Goal: Information Seeking & Learning: Compare options

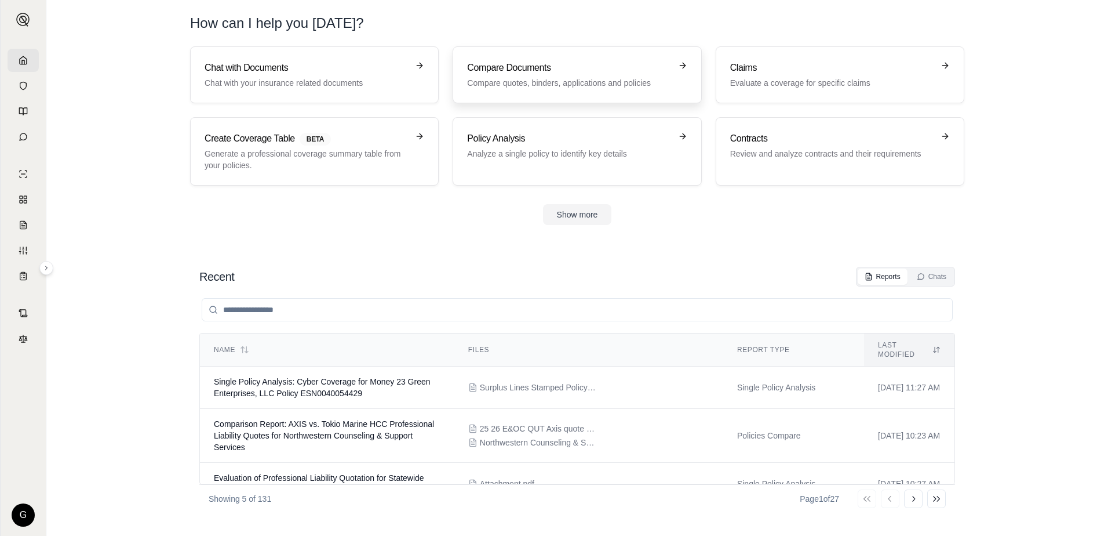
click at [512, 78] on p "Compare quotes, binders, applications and policies" at bounding box center [568, 83] width 203 height 12
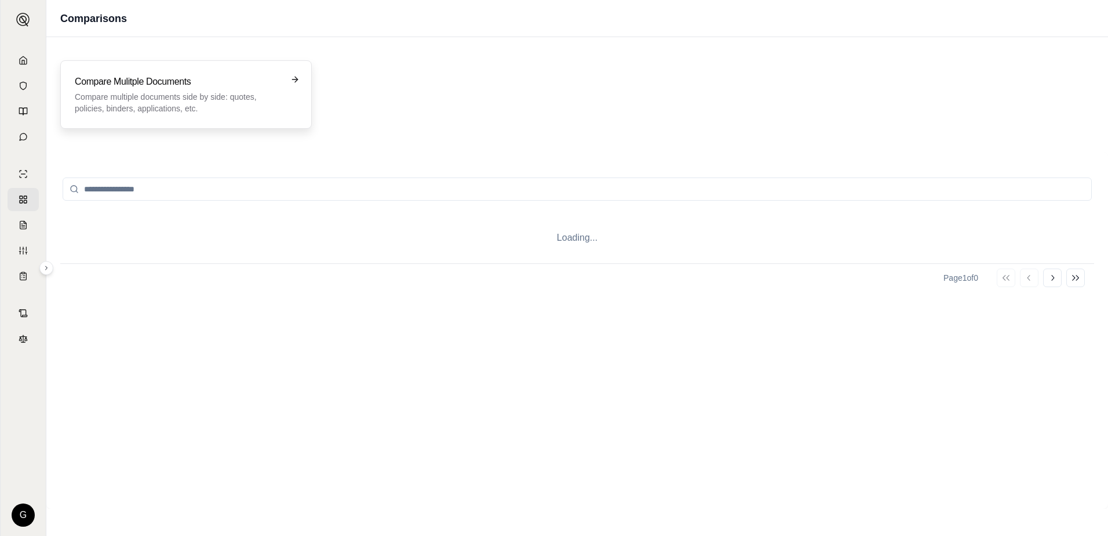
click at [140, 103] on p "Compare multiple documents side by side: quotes, policies, binders, application…" at bounding box center [178, 102] width 206 height 23
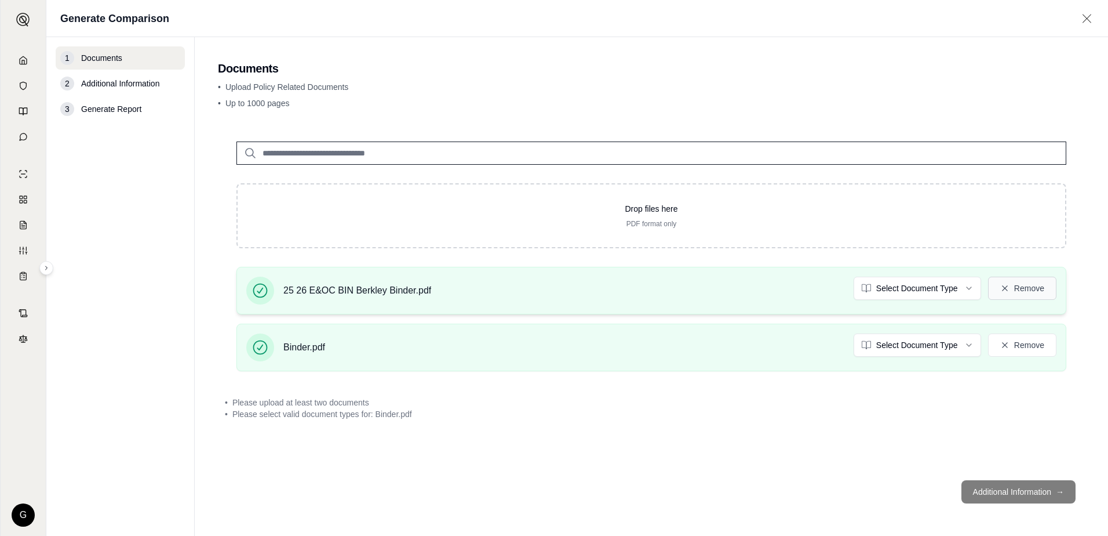
click at [1007, 288] on icon at bounding box center [1004, 287] width 9 height 9
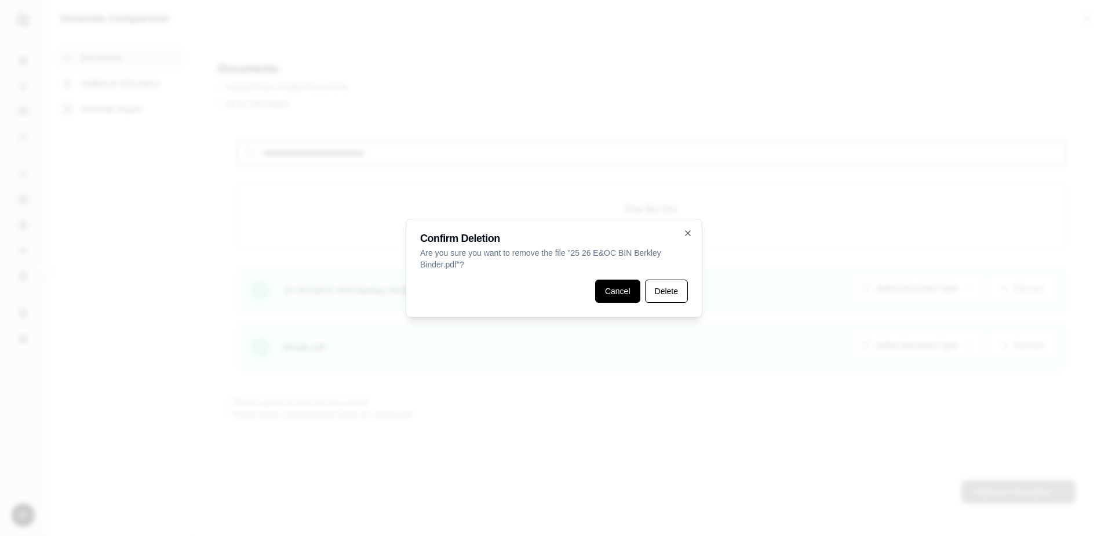
click at [622, 292] on button "Cancel" at bounding box center [617, 290] width 45 height 23
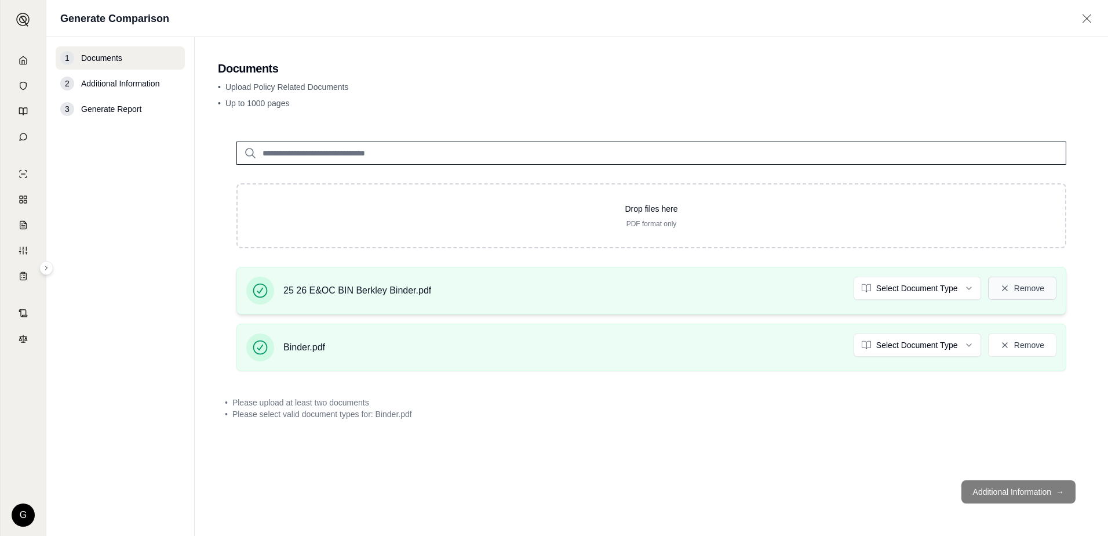
click at [1040, 283] on button "Remove" at bounding box center [1022, 287] width 68 height 23
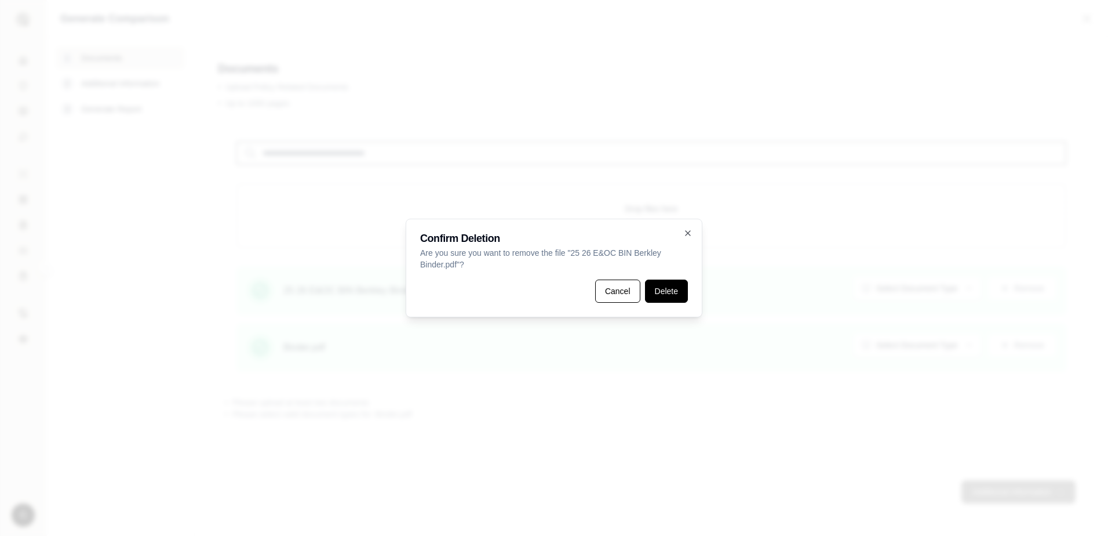
click at [658, 284] on button "Delete" at bounding box center [666, 290] width 43 height 23
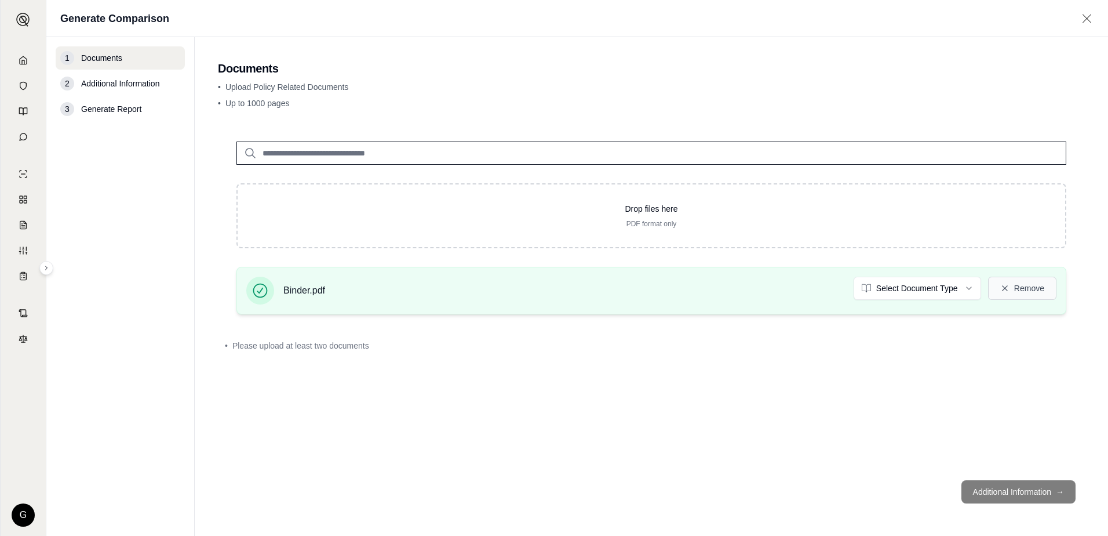
click at [1006, 286] on icon at bounding box center [1004, 287] width 5 height 5
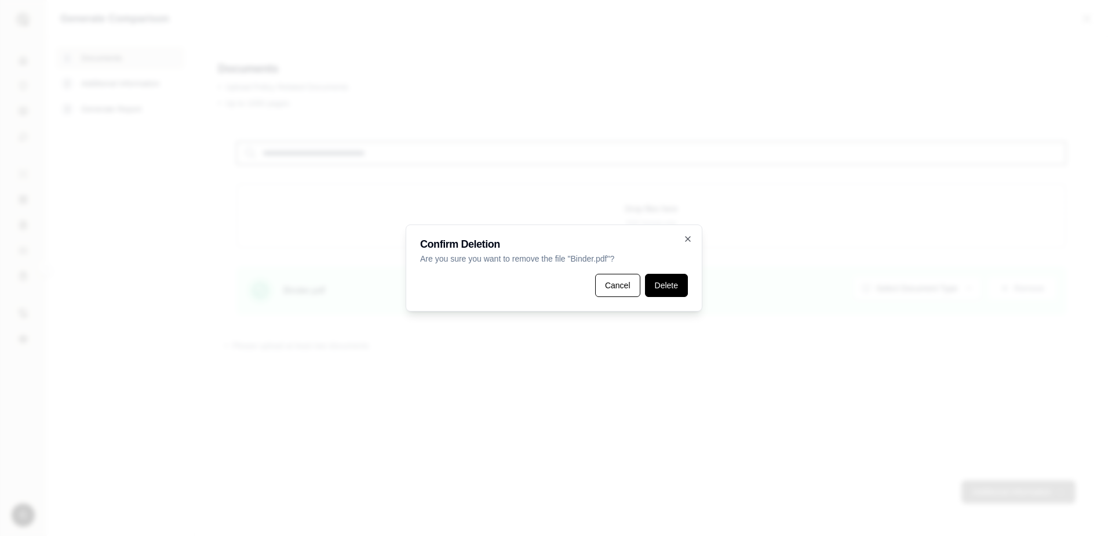
click at [671, 292] on button "Delete" at bounding box center [666, 285] width 43 height 23
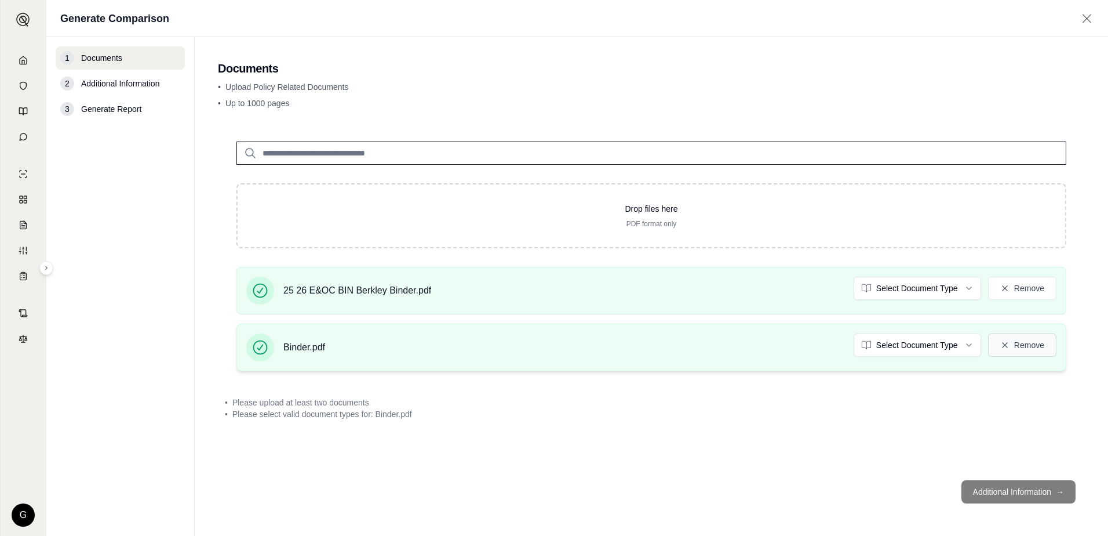
click at [1018, 347] on button "Remove" at bounding box center [1022, 344] width 68 height 23
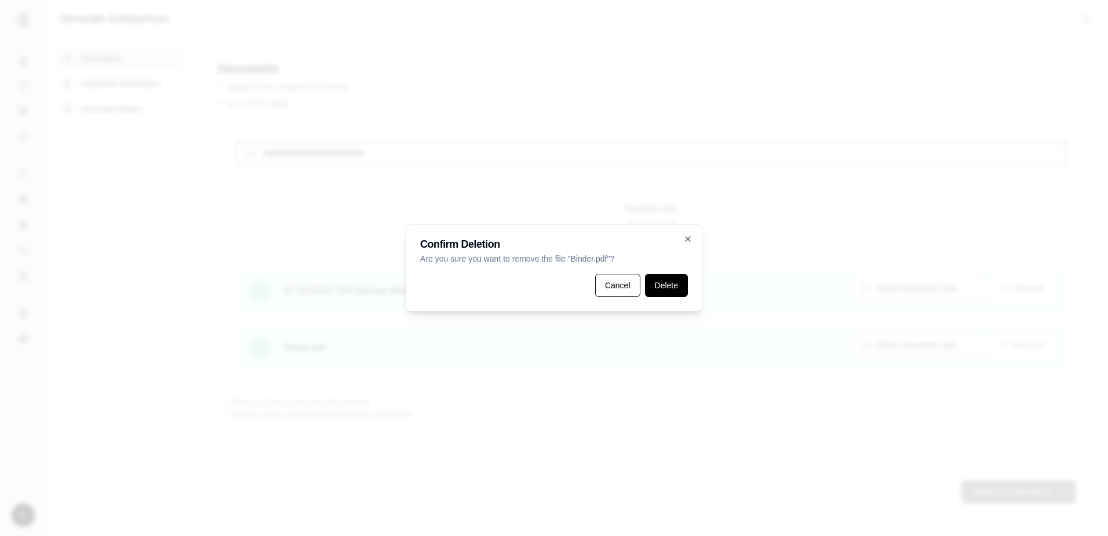
click at [658, 293] on button "Delete" at bounding box center [666, 285] width 43 height 23
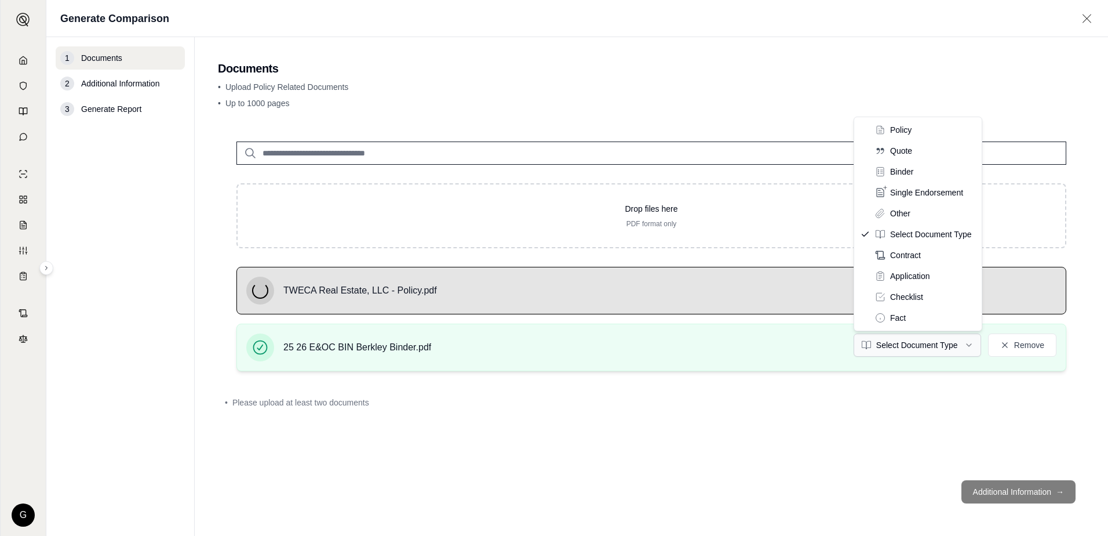
click at [969, 349] on html "G Generate Comparison 1 Documents 2 Additional Information 3 Generate Report Do…" at bounding box center [554, 268] width 1108 height 536
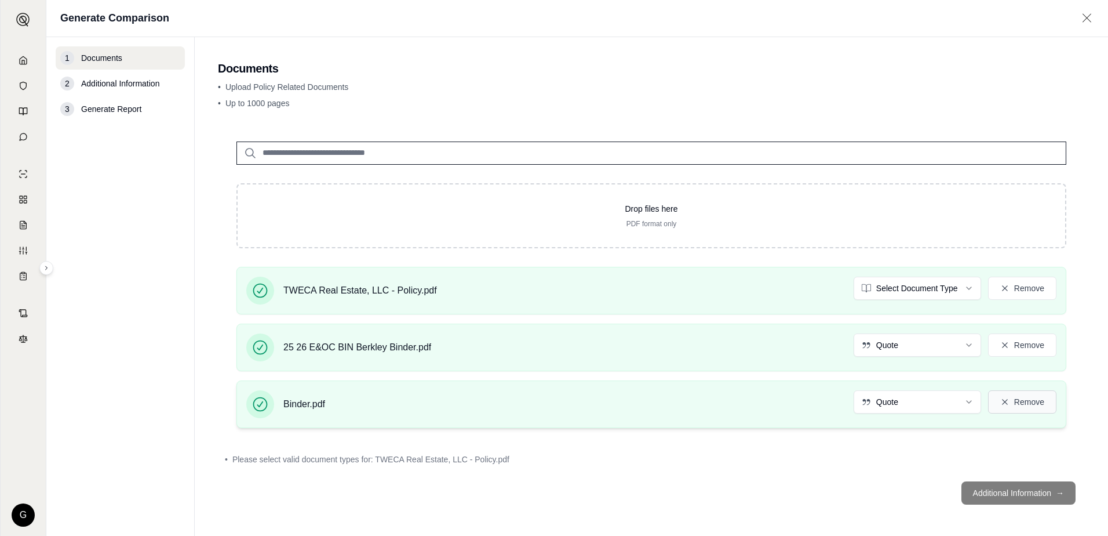
click at [1011, 399] on button "Remove" at bounding box center [1022, 401] width 68 height 23
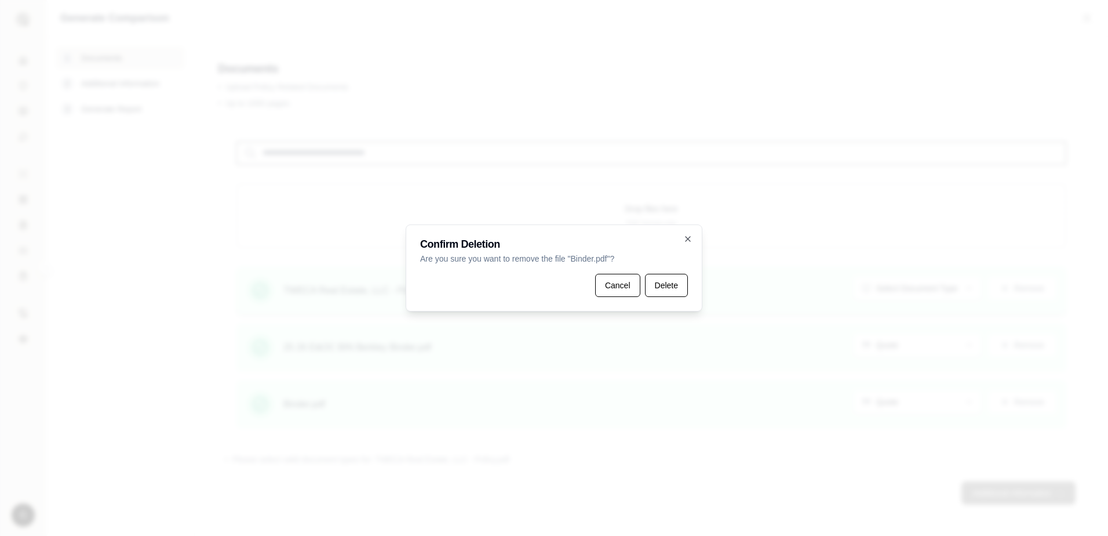
click at [664, 287] on button "Delete" at bounding box center [666, 285] width 43 height 23
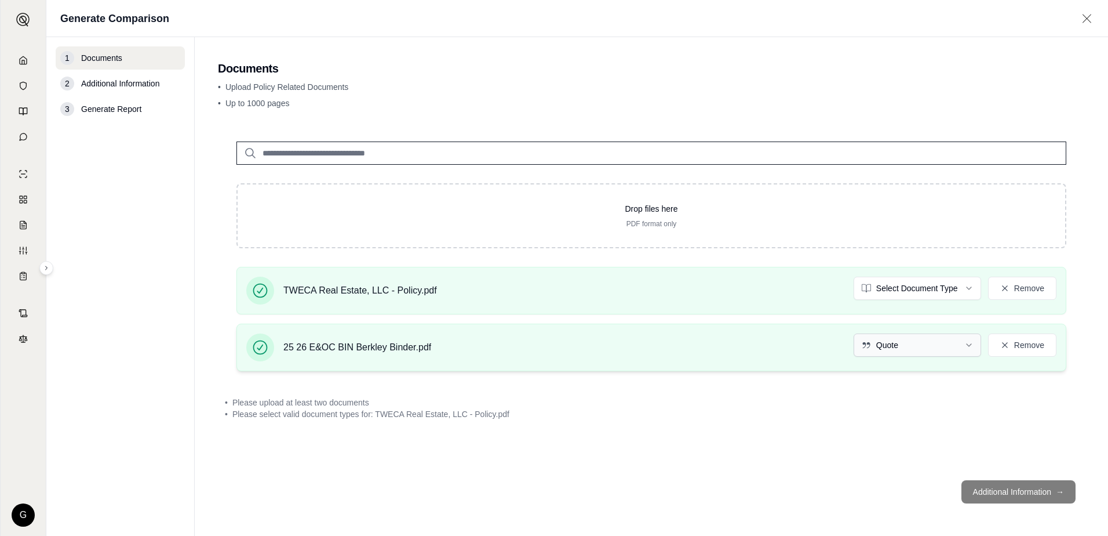
click at [968, 344] on html "G Generate Comparison 1 Documents 2 Additional Information 3 Generate Report Do…" at bounding box center [554, 268] width 1108 height 536
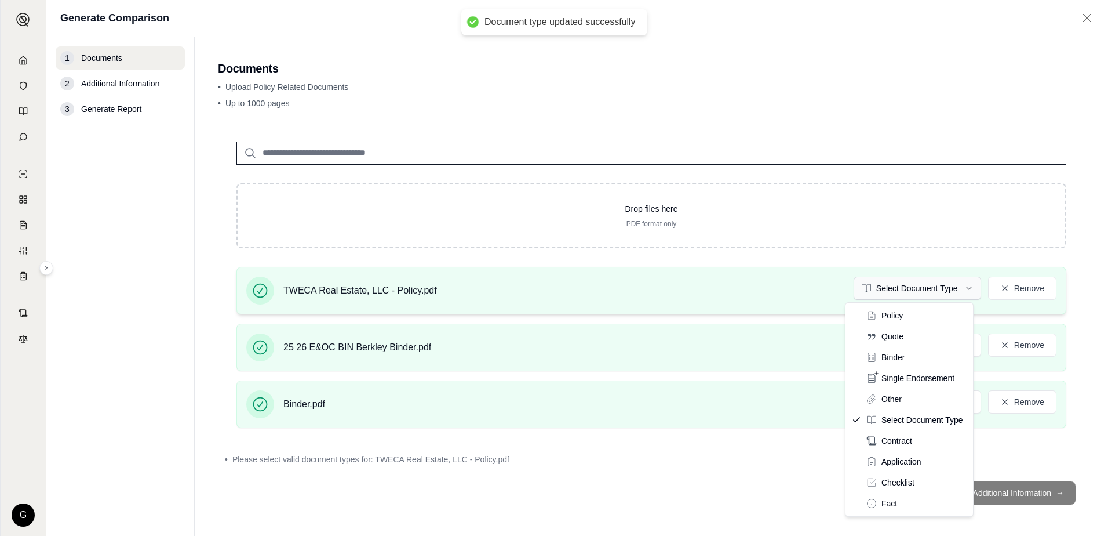
click at [972, 287] on html "Document type updated successfully G Generate Comparison 1 Documents 2 Addition…" at bounding box center [554, 268] width 1108 height 536
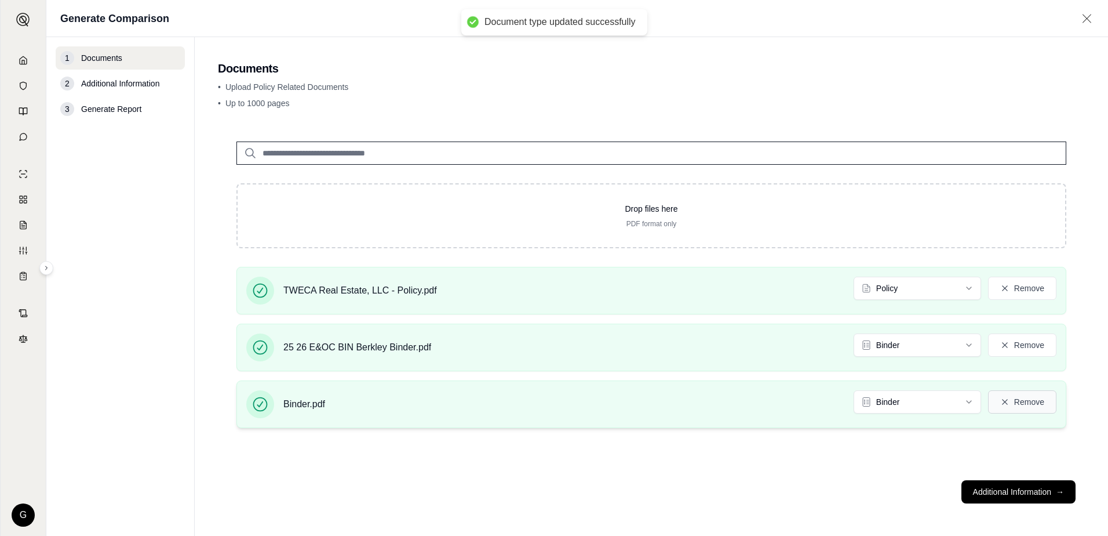
click at [1033, 405] on button "Remove" at bounding box center [1022, 401] width 68 height 23
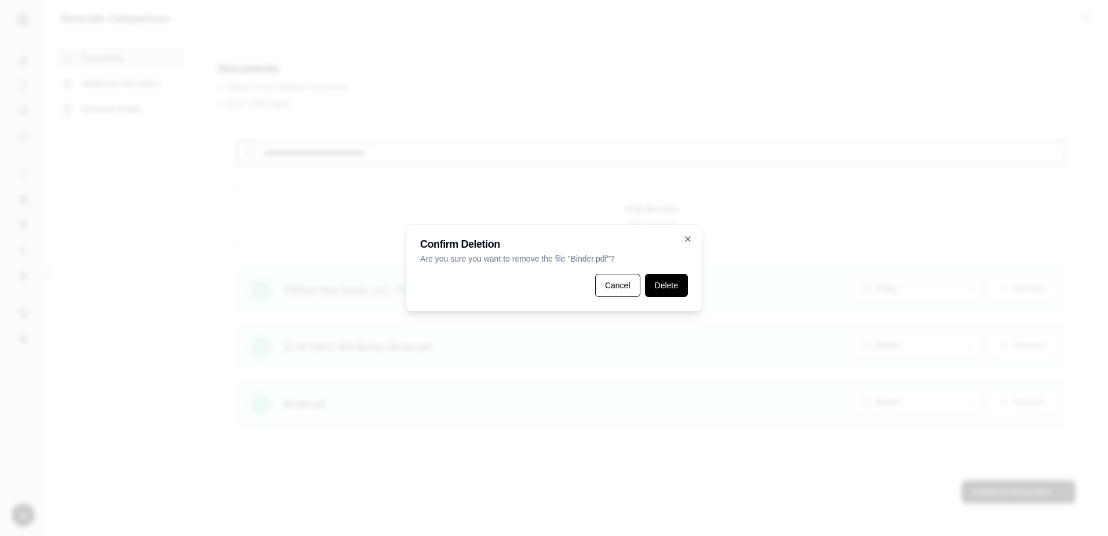
click at [657, 285] on button "Delete" at bounding box center [666, 285] width 43 height 23
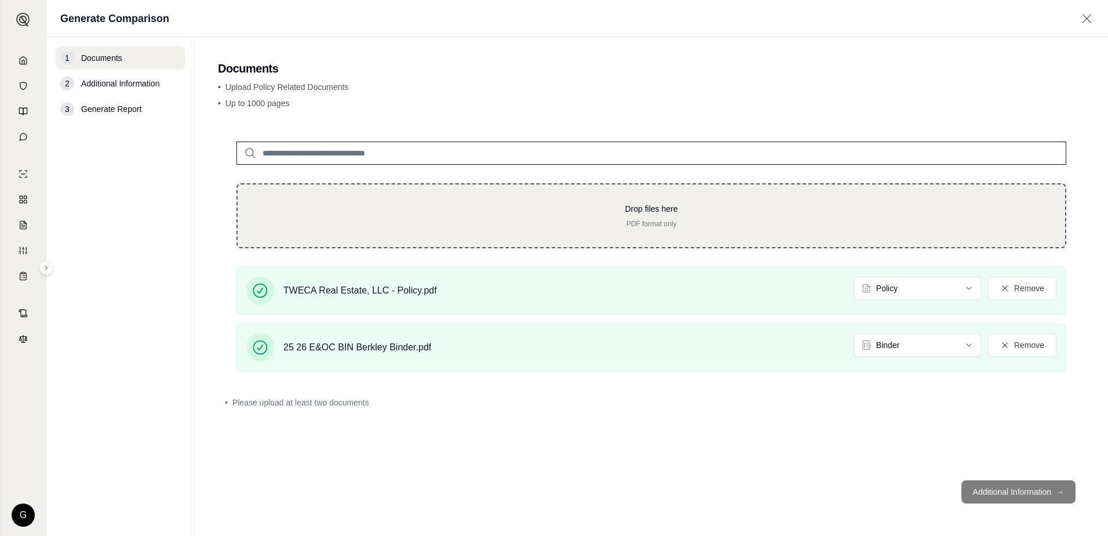
click at [738, 220] on p "PDF format only" at bounding box center [651, 223] width 791 height 9
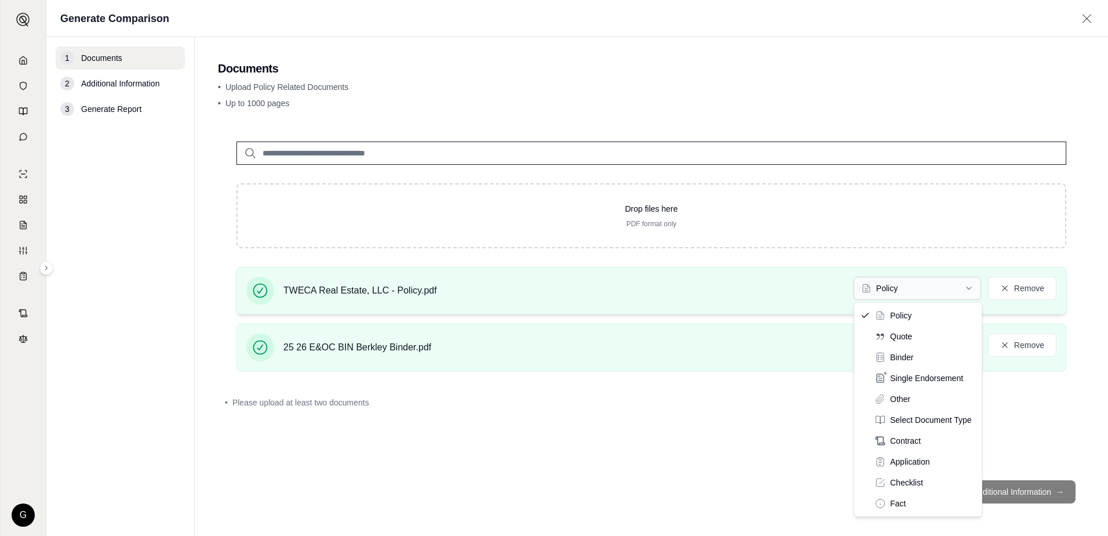
click at [937, 290] on html "G Generate Comparison 1 Documents 2 Additional Information 3 Generate Report Do…" at bounding box center [554, 268] width 1108 height 536
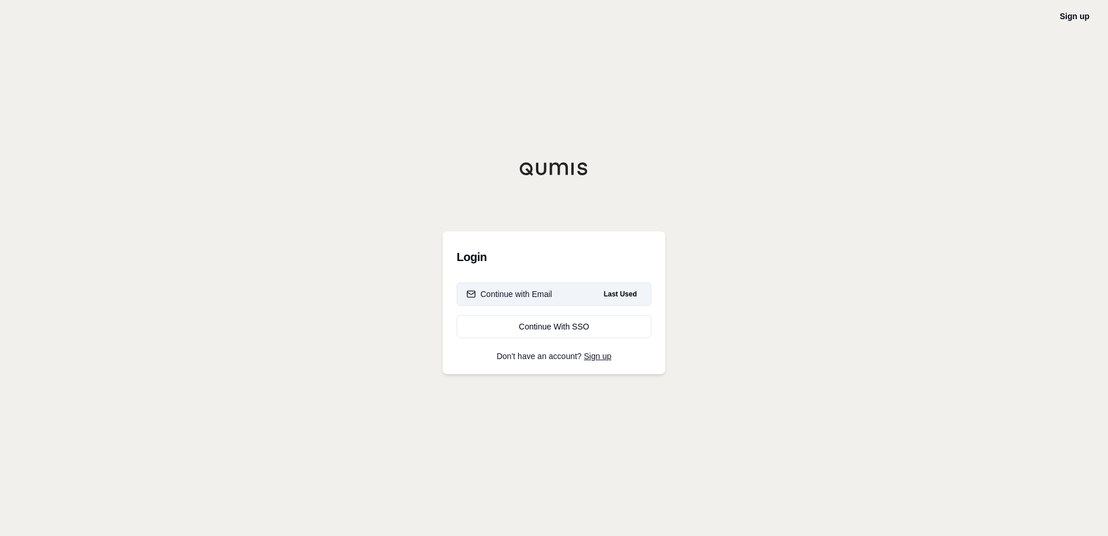
click at [496, 290] on div "Continue with Email" at bounding box center [510, 294] width 86 height 12
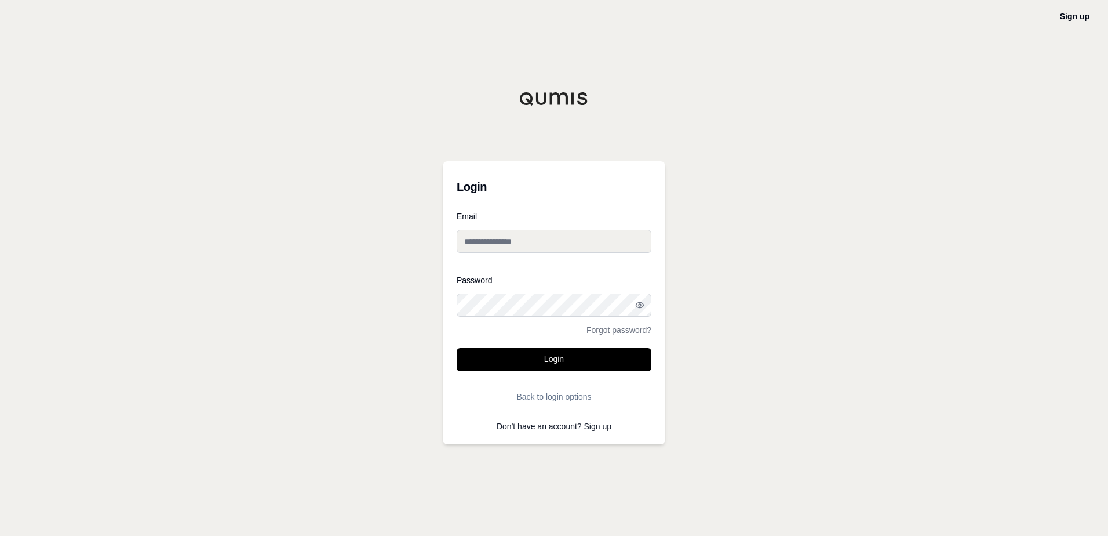
type input "**********"
click at [553, 362] on button "Login" at bounding box center [554, 359] width 195 height 23
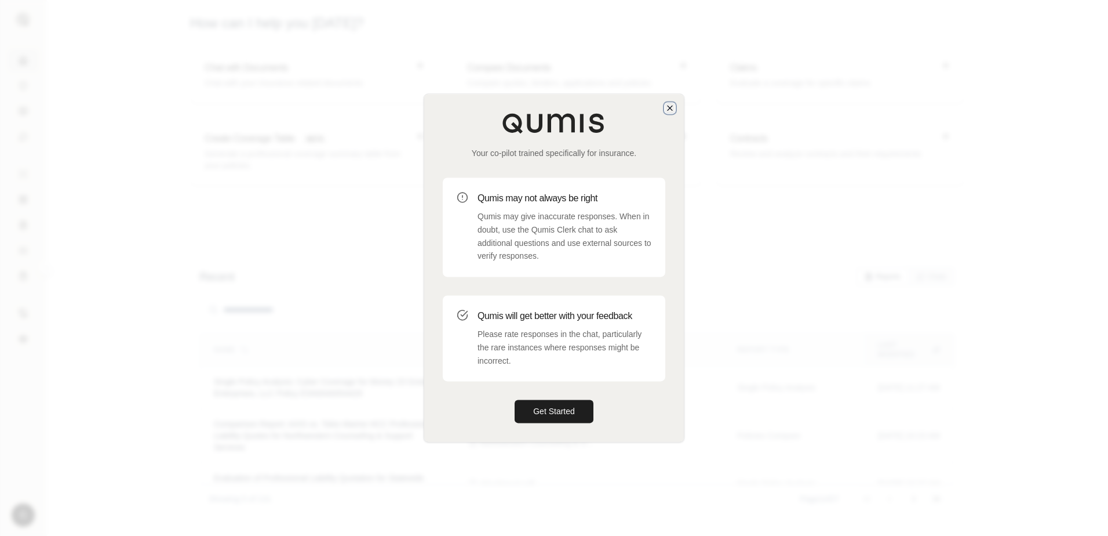
click at [671, 108] on icon "button" at bounding box center [669, 107] width 9 height 9
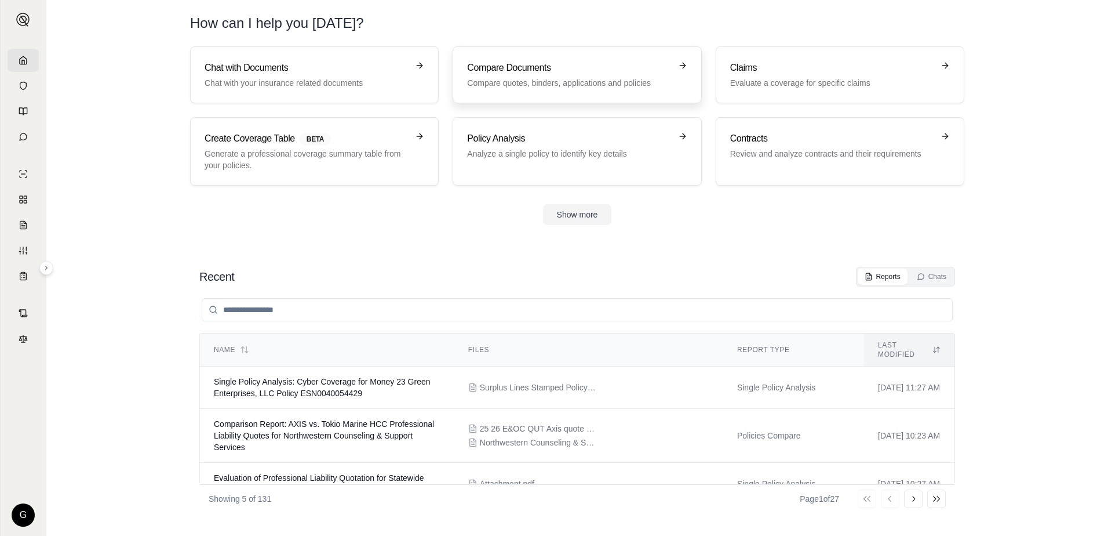
click at [555, 68] on h3 "Compare Documents" at bounding box center [568, 68] width 203 height 14
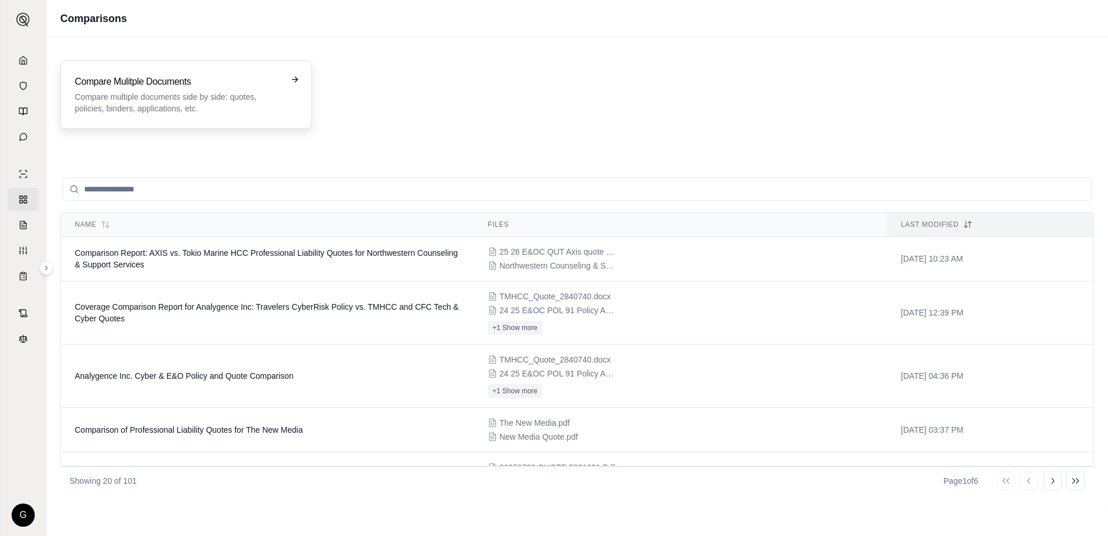
click at [155, 83] on h3 "Compare Mulitple Documents" at bounding box center [178, 82] width 206 height 14
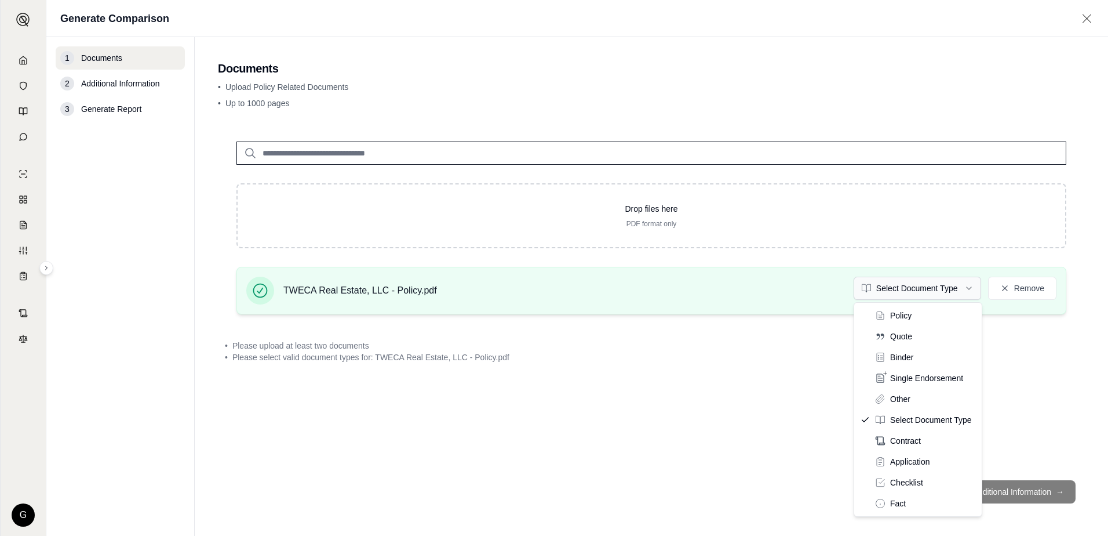
click at [967, 286] on html "G Generate Comparison 1 Documents 2 Additional Information 3 Generate Report Do…" at bounding box center [554, 268] width 1108 height 536
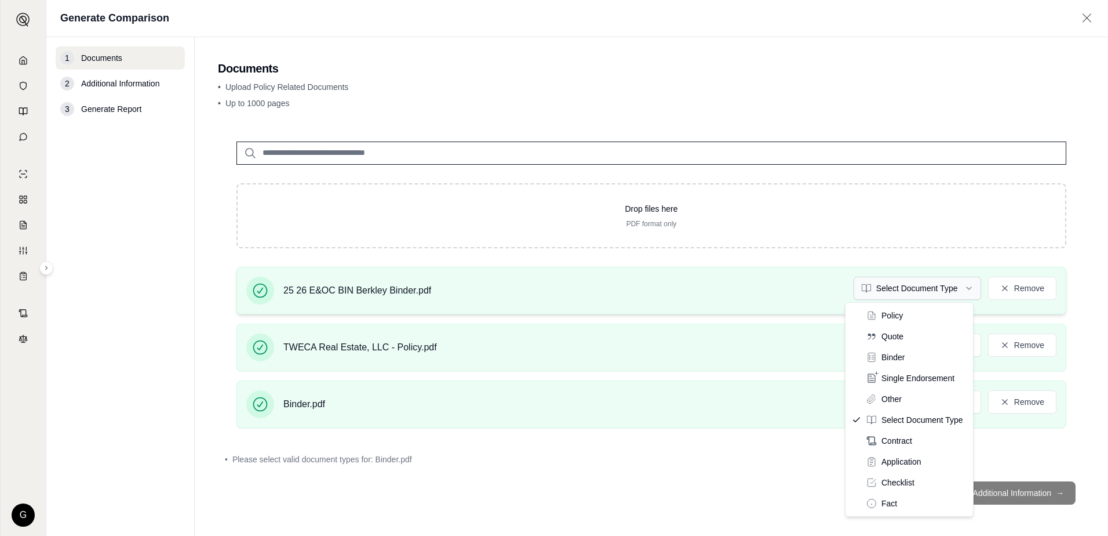
click at [962, 284] on html "G Generate Comparison 1 Documents 2 Additional Information 3 Generate Report Do…" at bounding box center [554, 268] width 1108 height 536
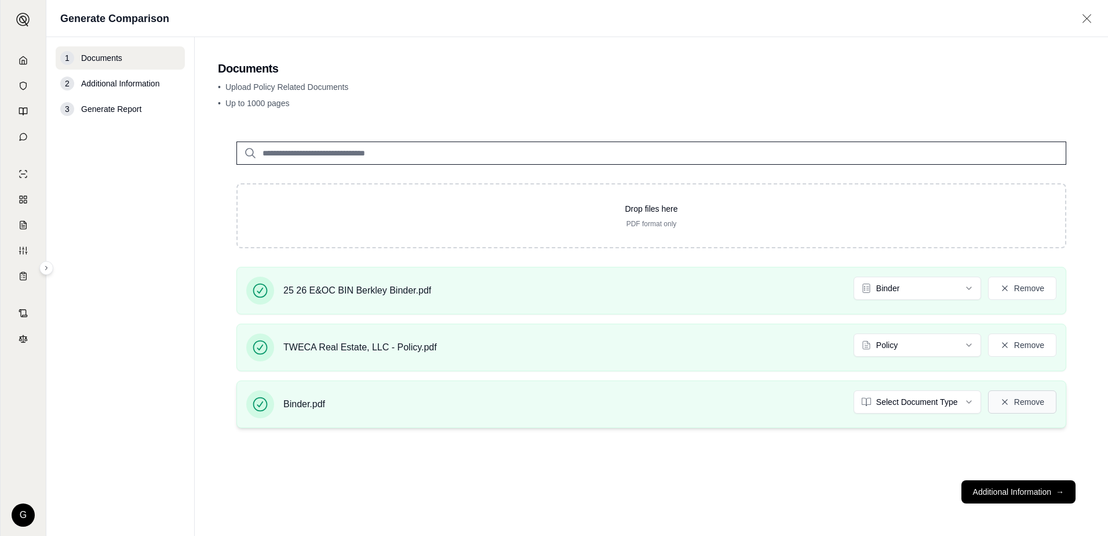
click at [1015, 403] on button "Remove" at bounding box center [1022, 401] width 68 height 23
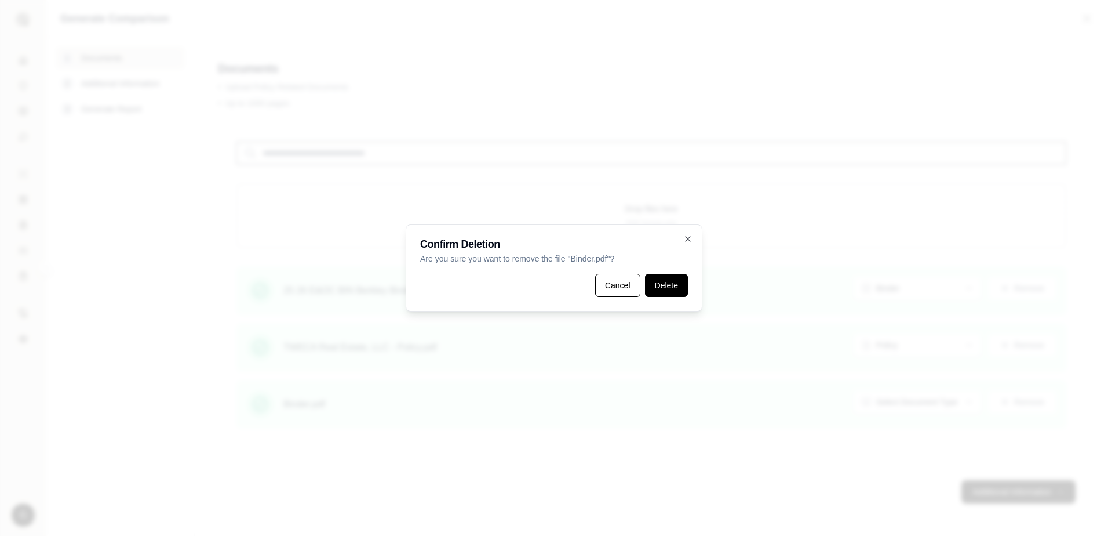
click at [661, 285] on button "Delete" at bounding box center [666, 285] width 43 height 23
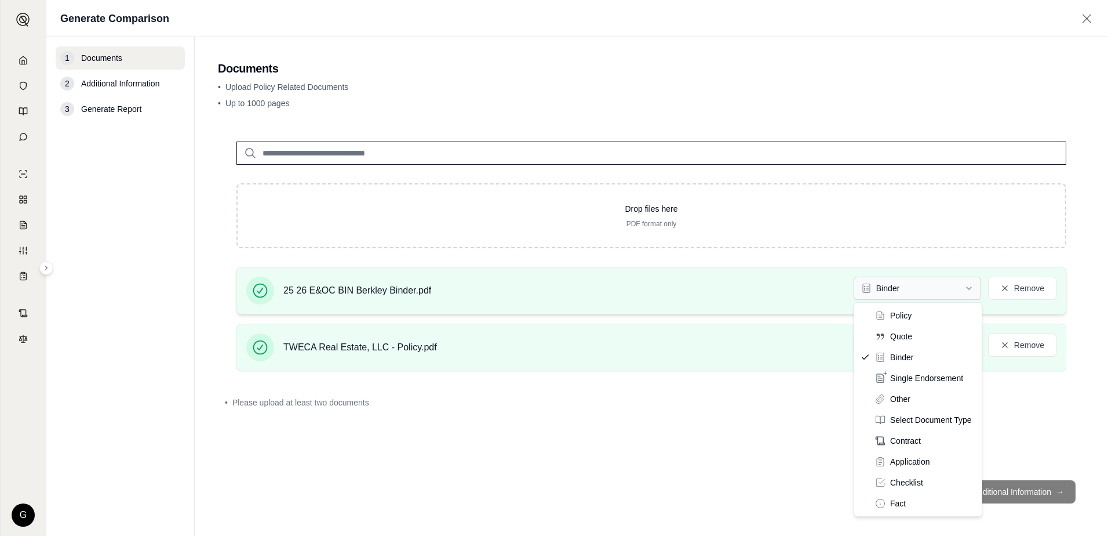
click at [970, 287] on html "G Generate Comparison 1 Documents 2 Additional Information 3 Generate Report Do…" at bounding box center [554, 268] width 1108 height 536
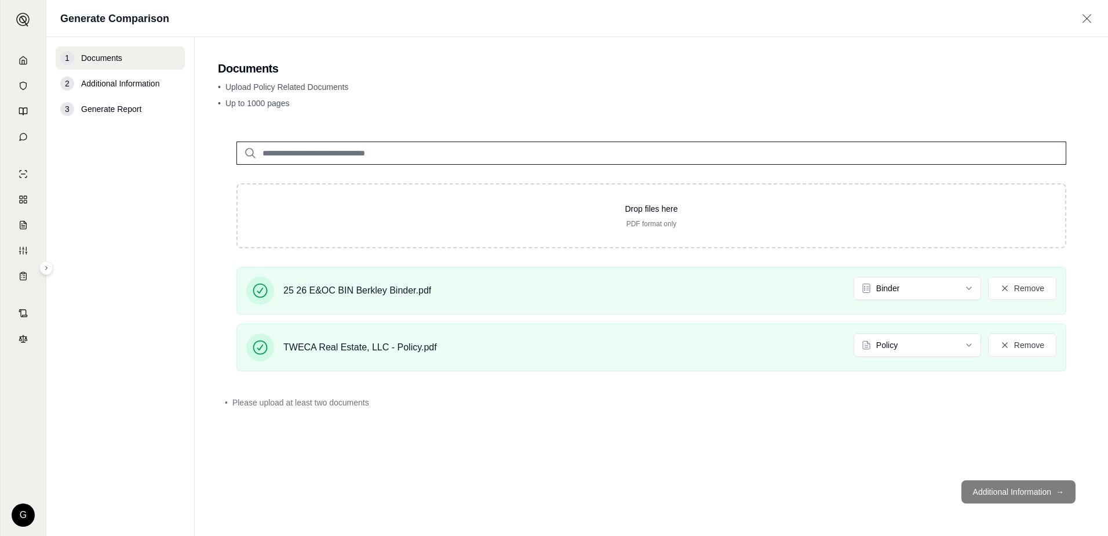
click at [1022, 492] on footer "Additional Information →" at bounding box center [651, 492] width 867 height 42
click at [1021, 494] on footer "Additional Information →" at bounding box center [651, 492] width 867 height 42
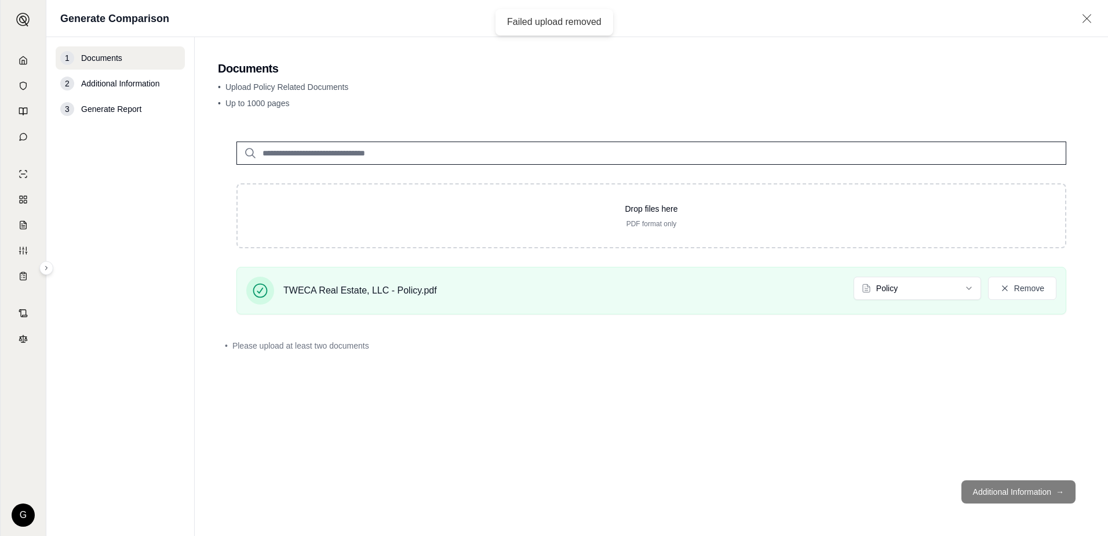
click at [981, 300] on div "TWECA Real Estate, LLC - Policy.pdf Policy Remove" at bounding box center [651, 290] width 810 height 28
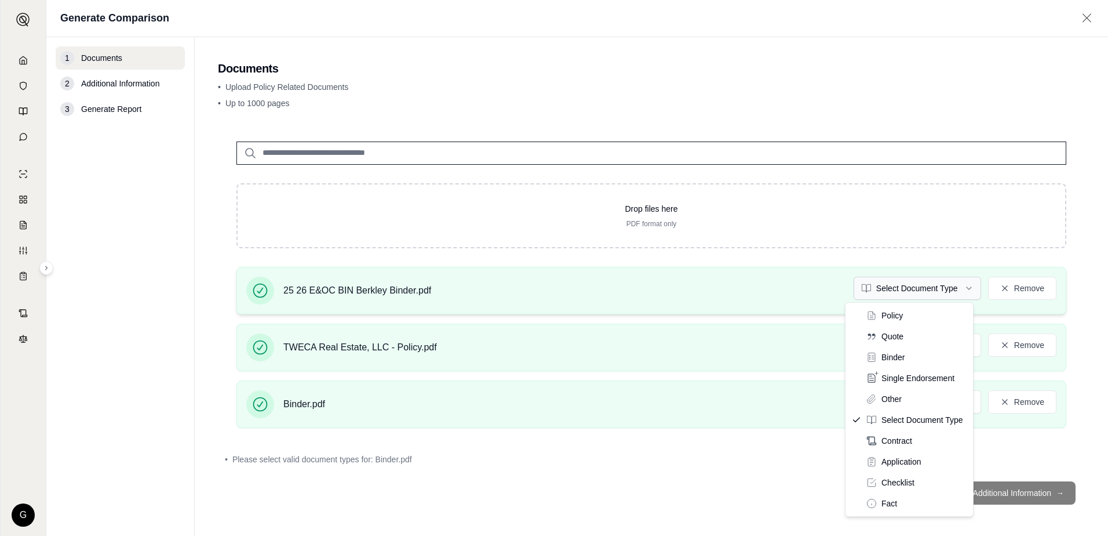
click at [963, 289] on html "G Generate Comparison 1 Documents 2 Additional Information 3 Generate Report Do…" at bounding box center [554, 268] width 1108 height 536
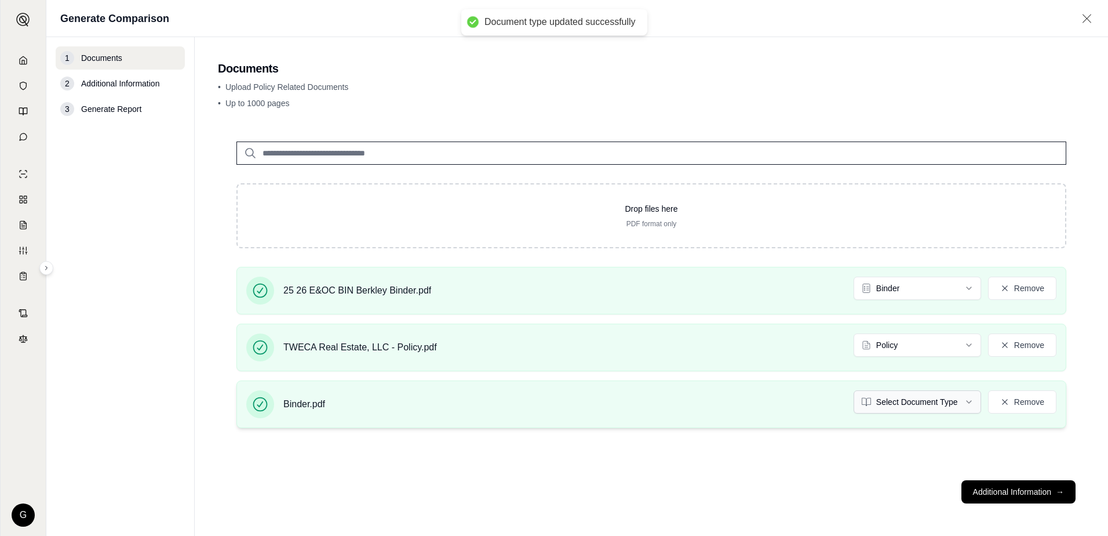
click at [972, 400] on html "Document type updated successfully G Generate Comparison 1 Documents 2 Addition…" at bounding box center [554, 268] width 1108 height 536
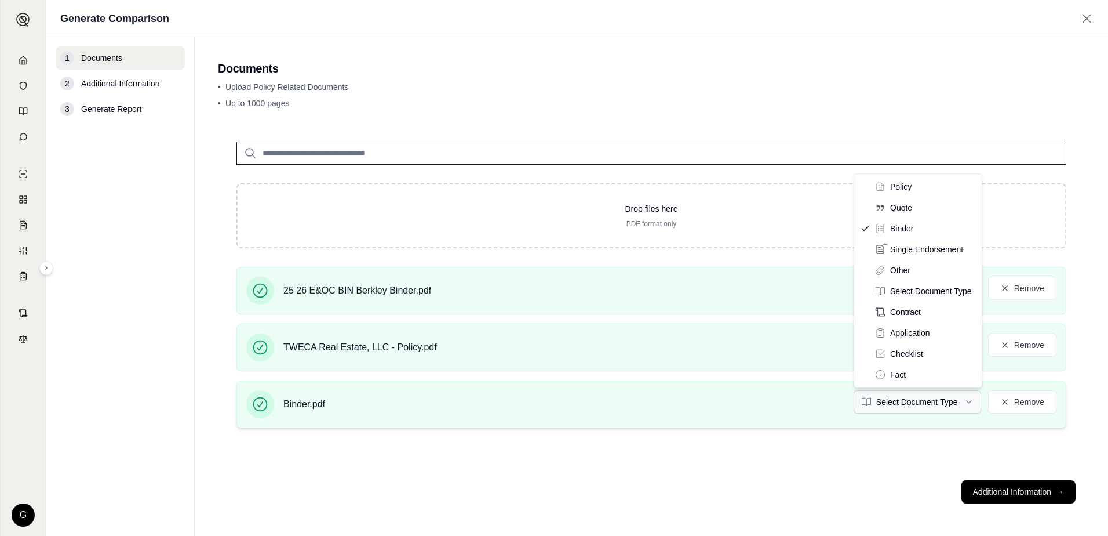
click at [967, 399] on html "G Generate Comparison 1 Documents 2 Additional Information 3 Generate Report Do…" at bounding box center [554, 268] width 1108 height 536
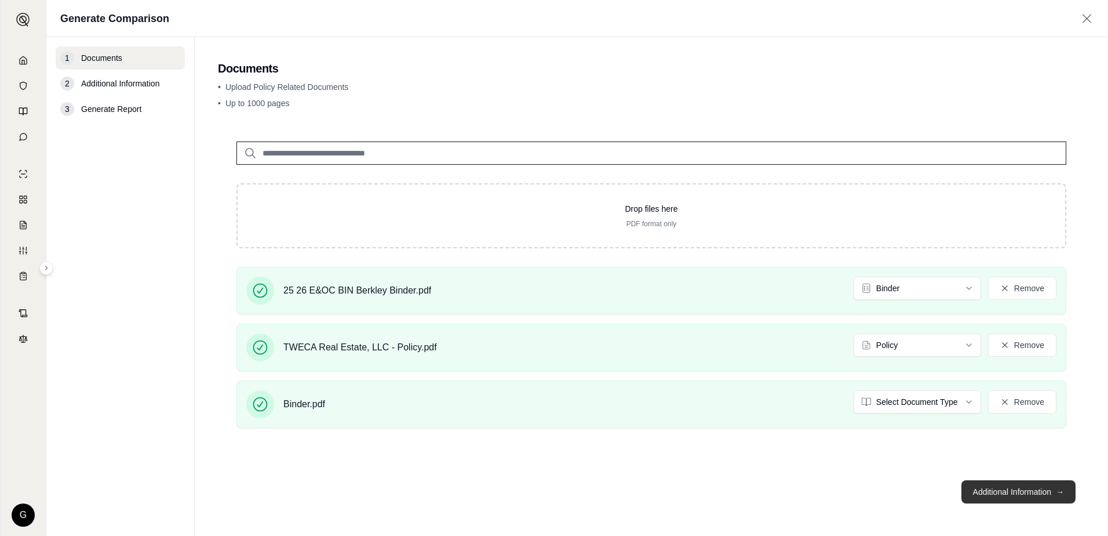
click at [1016, 485] on button "Additional Information →" at bounding box center [1018, 491] width 114 height 23
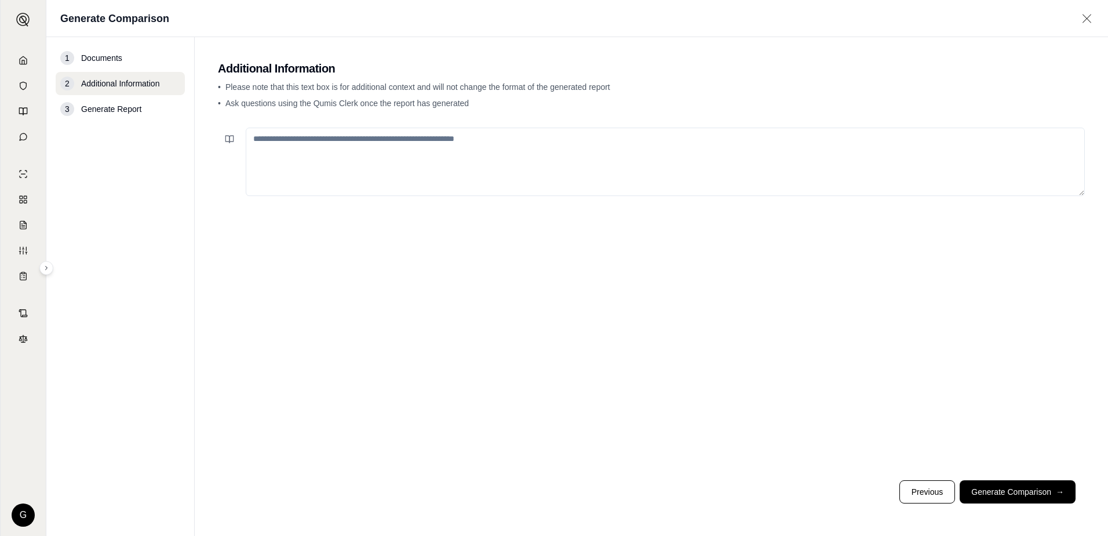
click at [545, 132] on textarea at bounding box center [665, 162] width 839 height 68
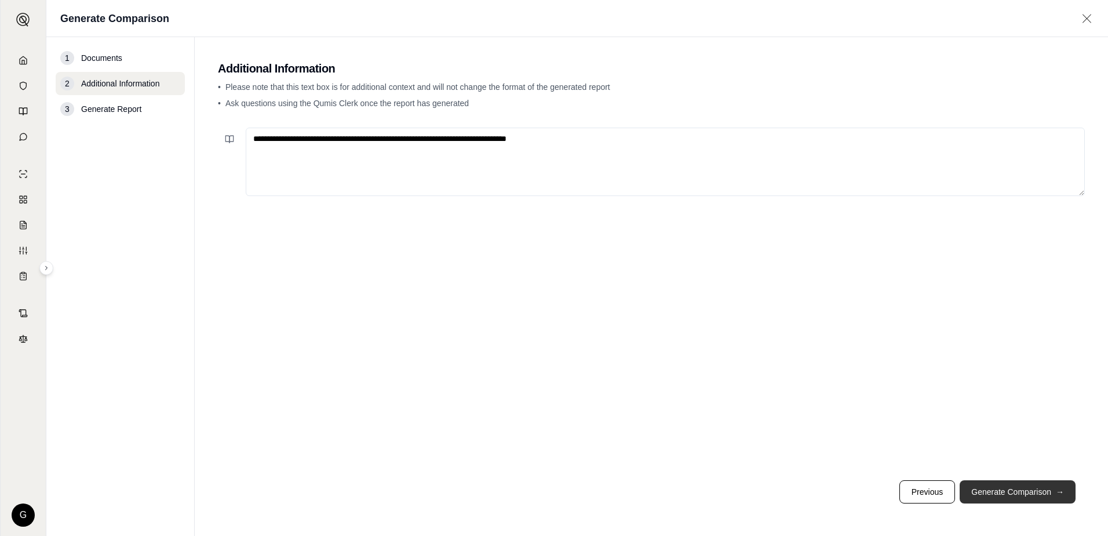
type textarea "**********"
click at [1008, 496] on button "Generate Comparison →" at bounding box center [1018, 491] width 116 height 23
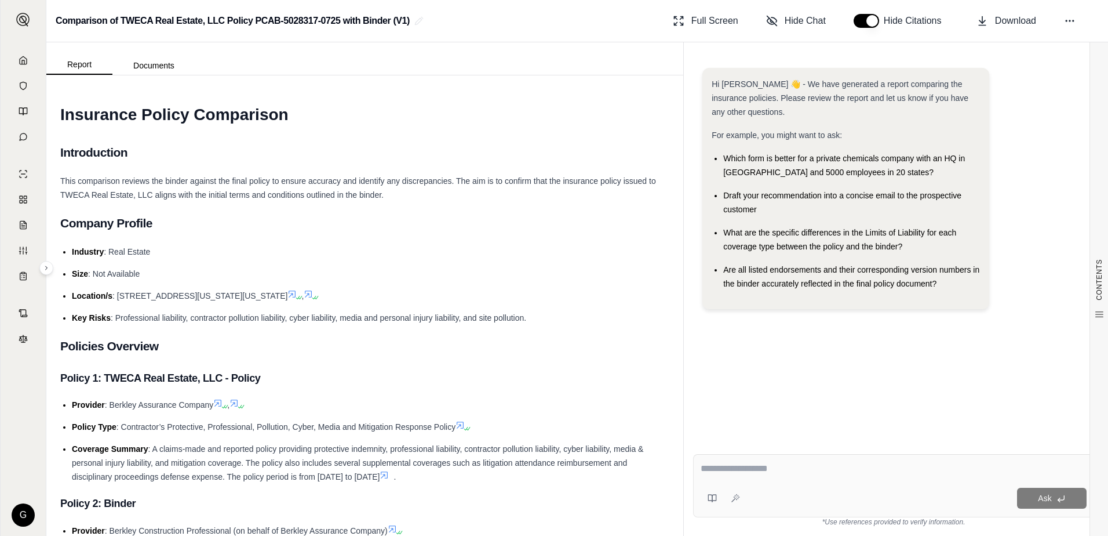
click at [270, 285] on ul "Industry : Real Estate Size : Not Available Location/s : [STREET_ADDRESS][US_ST…" at bounding box center [364, 285] width 609 height 80
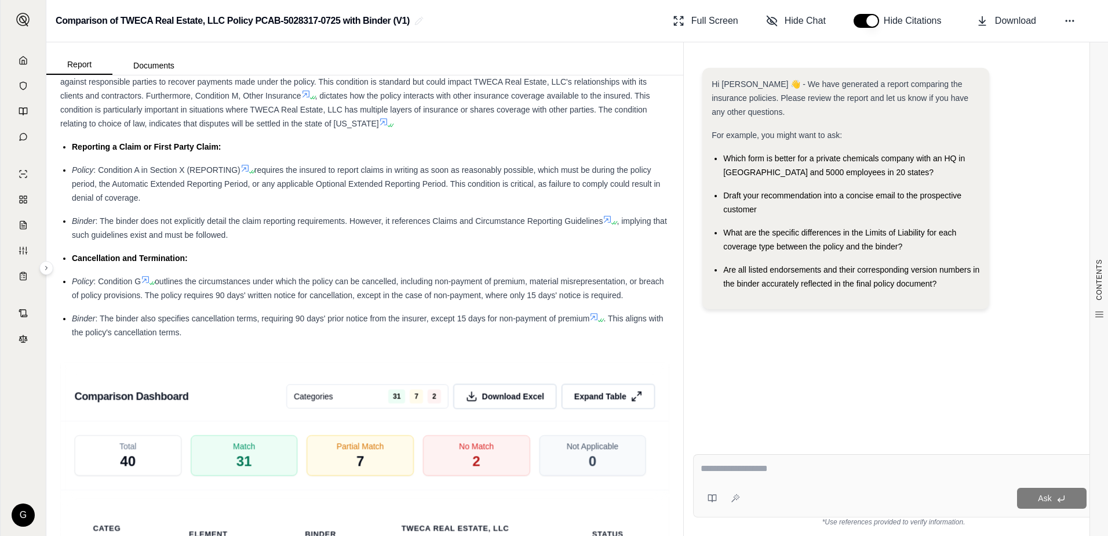
scroll to position [2376, 0]
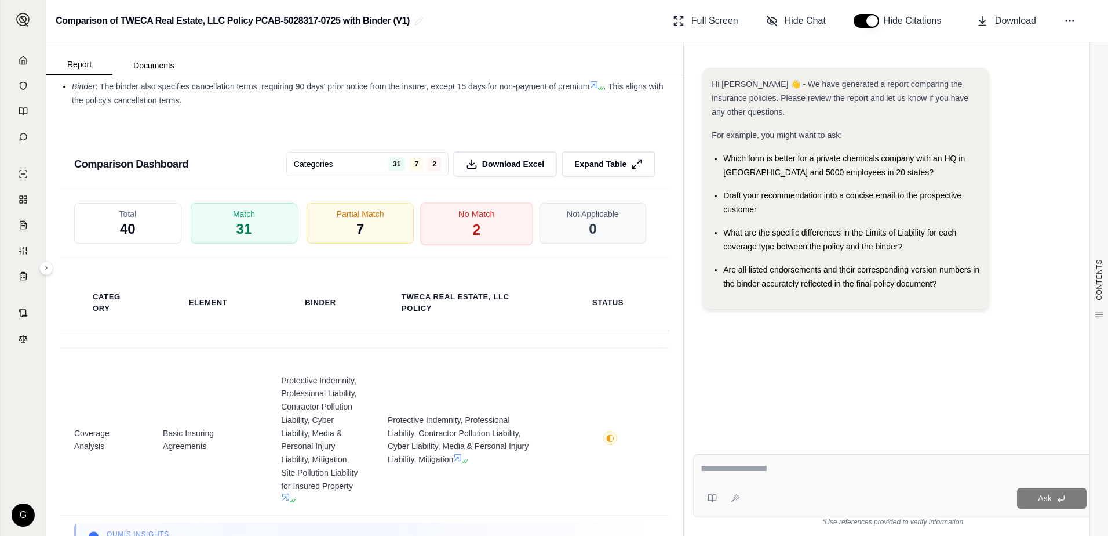
click at [473, 231] on span "2" at bounding box center [476, 230] width 8 height 20
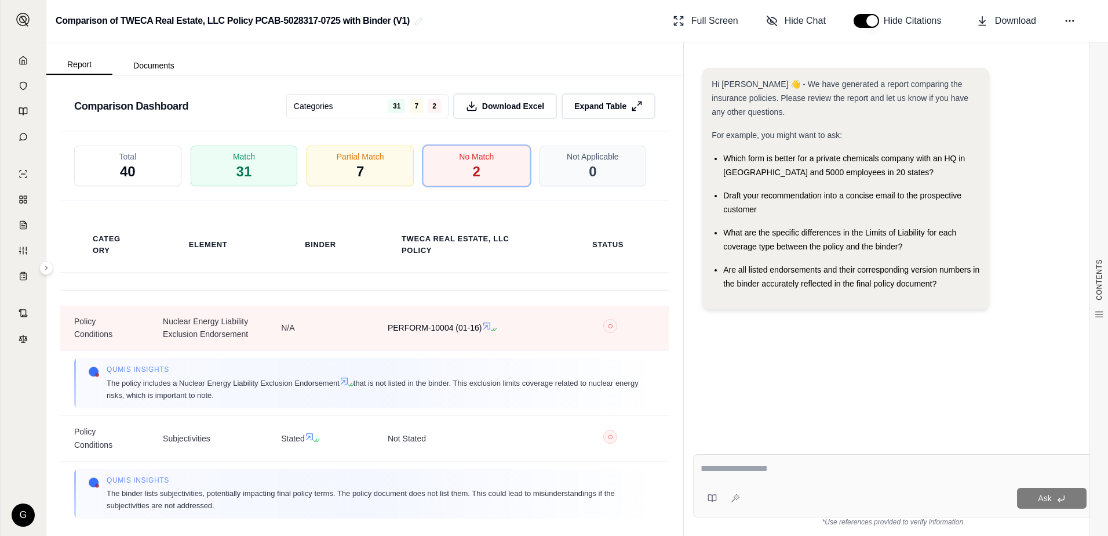
scroll to position [0, 0]
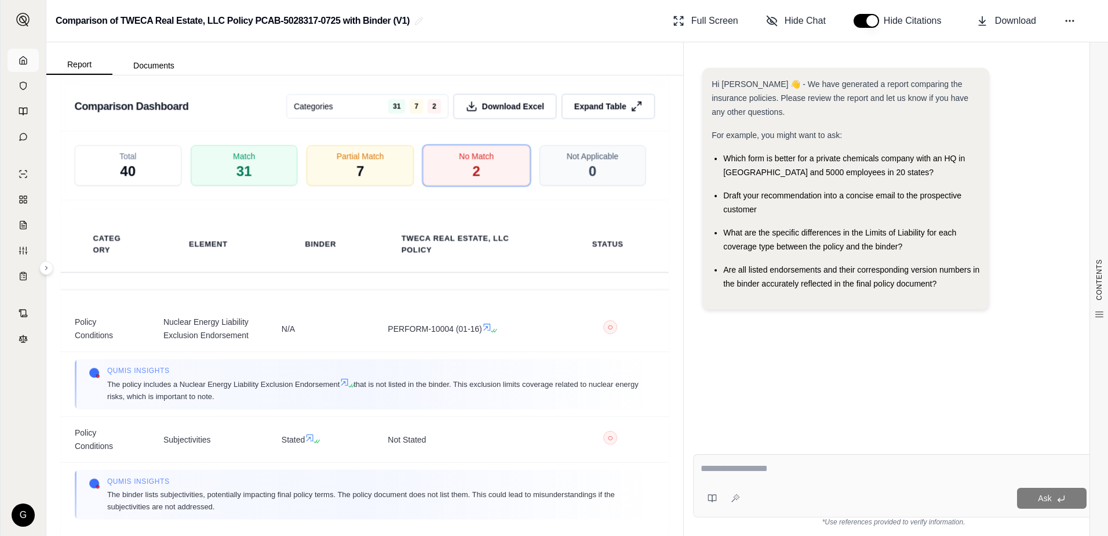
click at [22, 64] on polyline at bounding box center [23, 62] width 2 height 4
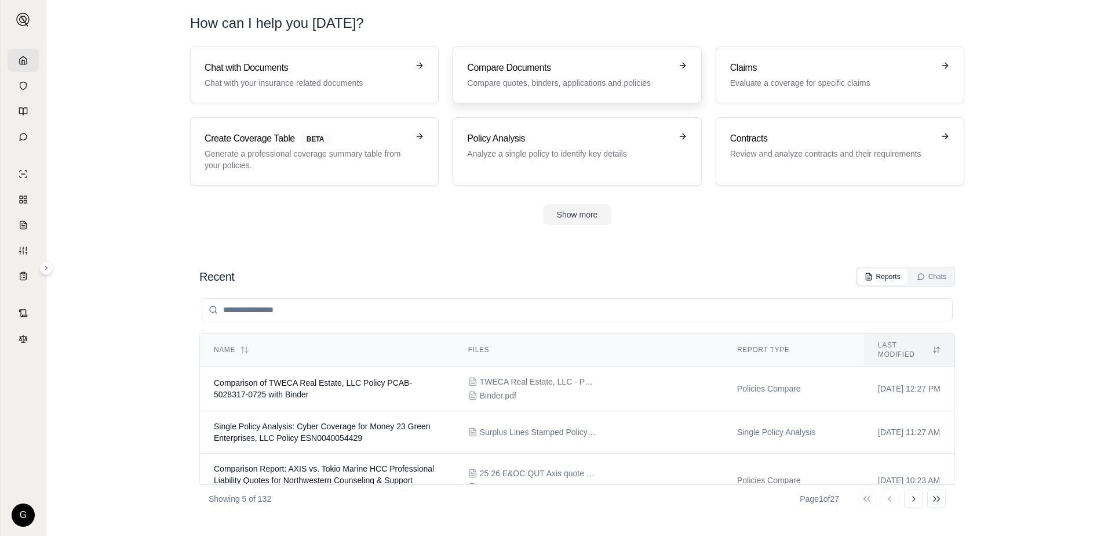
click at [627, 66] on h3 "Compare Documents" at bounding box center [568, 68] width 203 height 14
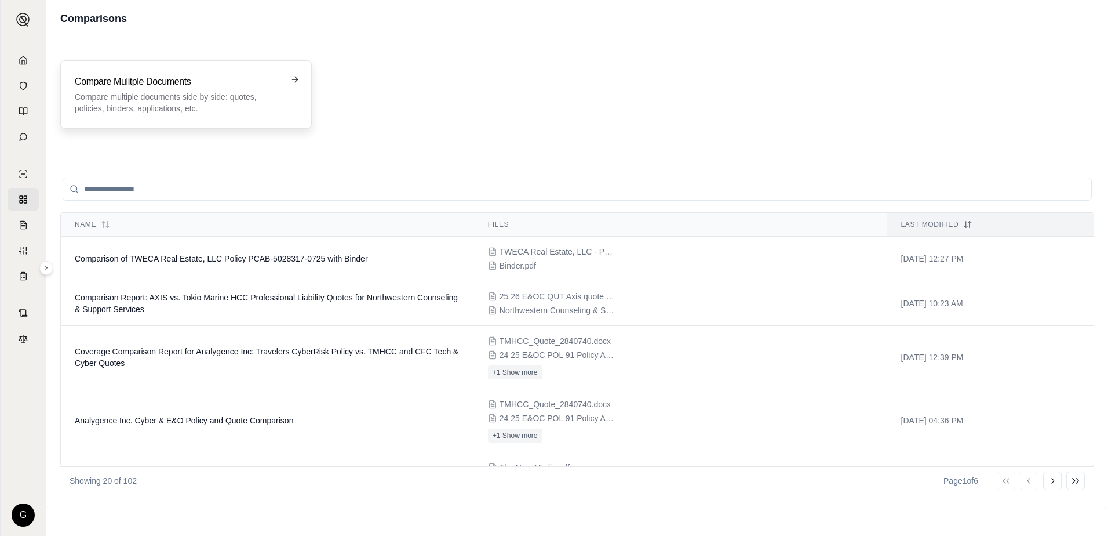
click at [218, 88] on h3 "Compare Mulitple Documents" at bounding box center [178, 82] width 206 height 14
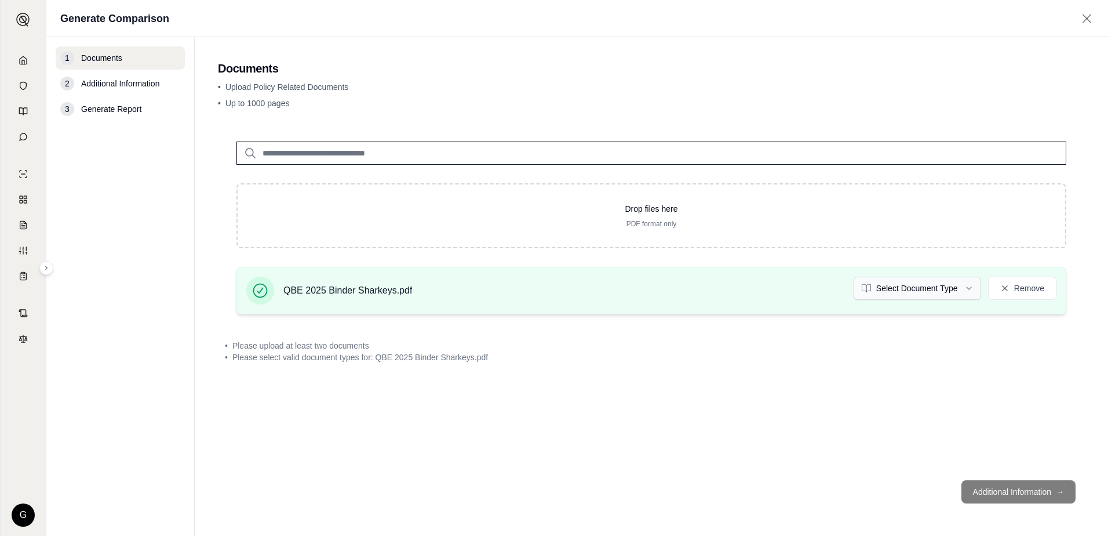
click at [970, 288] on html "G Generate Comparison 1 Documents 2 Additional Information 3 Generate Report Do…" at bounding box center [554, 268] width 1108 height 536
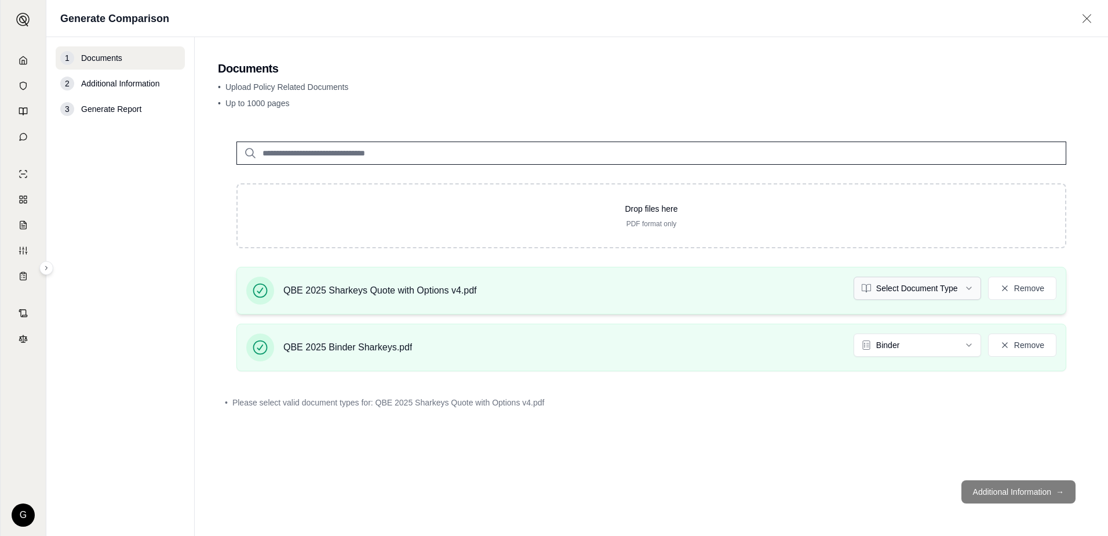
click at [967, 289] on html "G Generate Comparison 1 Documents 2 Additional Information 3 Generate Report Do…" at bounding box center [554, 268] width 1108 height 536
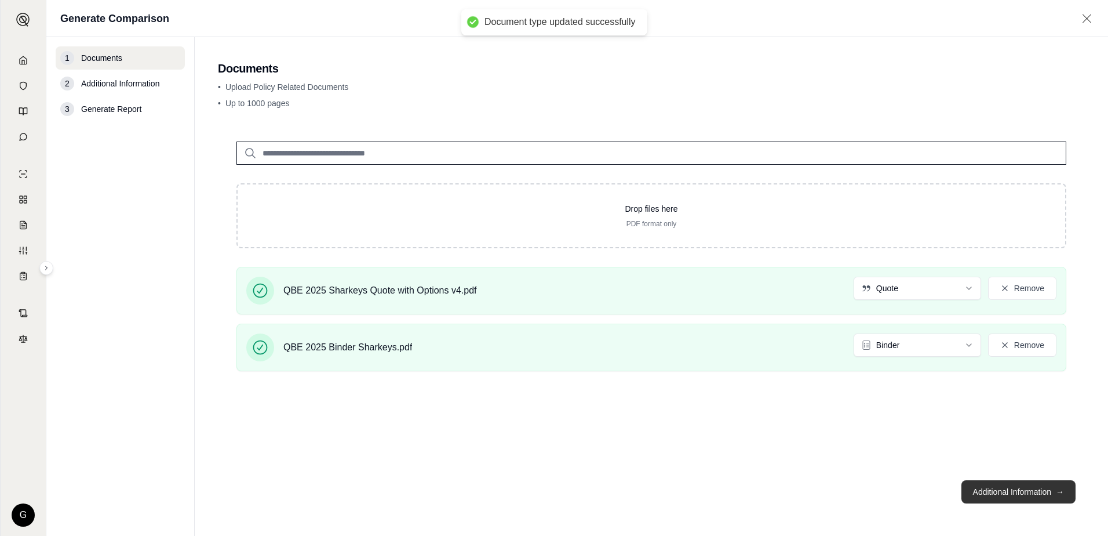
click at [1000, 493] on button "Additional Information →" at bounding box center [1018, 491] width 114 height 23
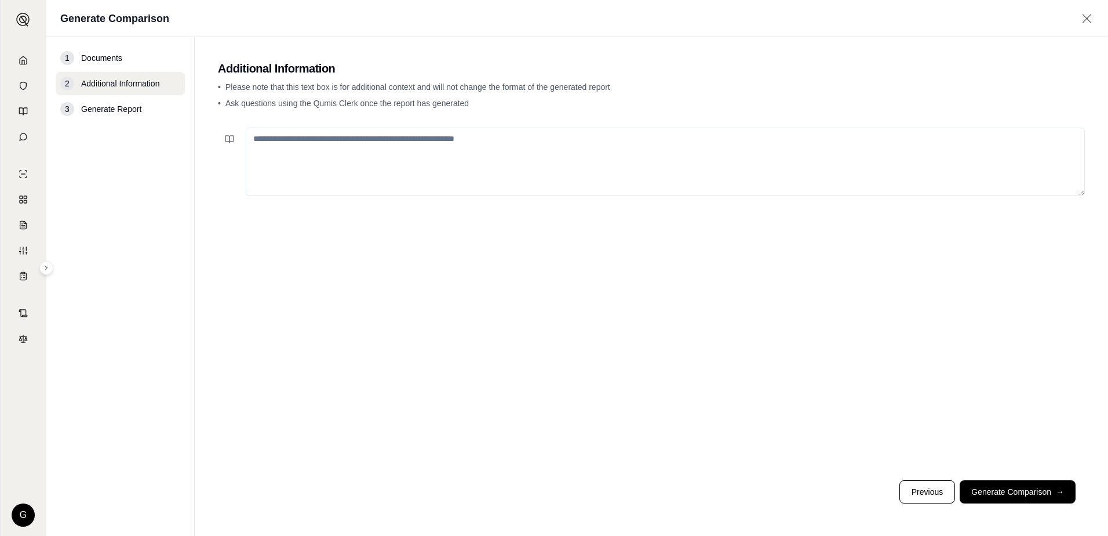
drag, startPoint x: 264, startPoint y: 136, endPoint x: 272, endPoint y: 136, distance: 7.6
click at [267, 136] on textarea at bounding box center [665, 162] width 839 height 68
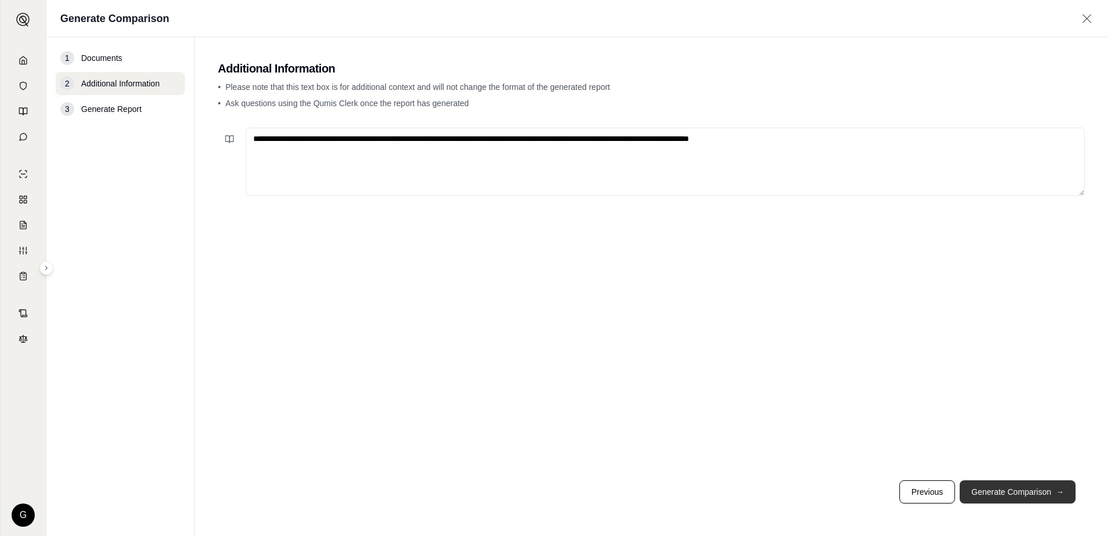
type textarea "**********"
click at [1008, 496] on button "Generate Comparison →" at bounding box center [1018, 491] width 116 height 23
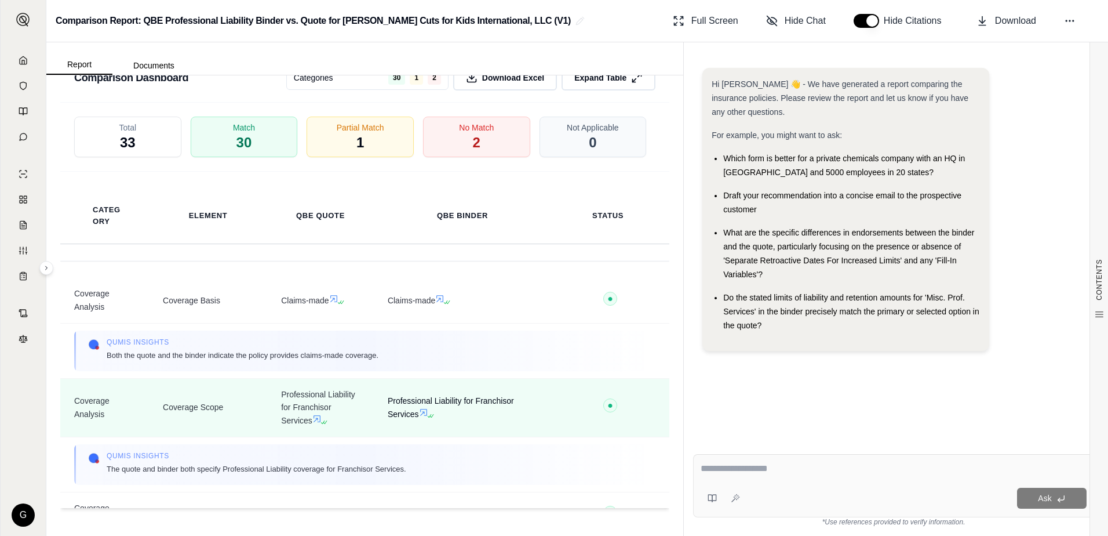
scroll to position [1434, 0]
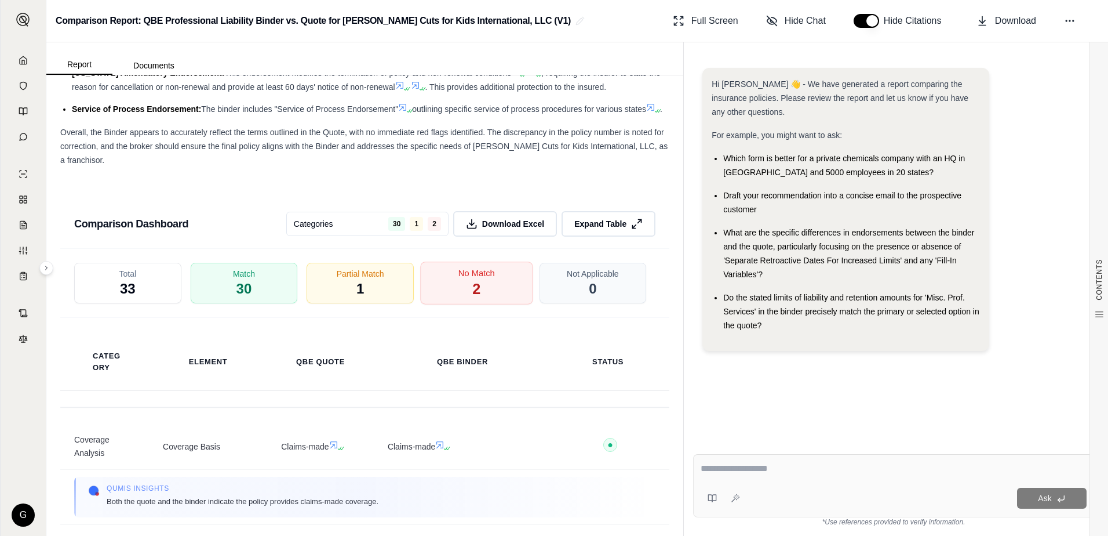
click at [457, 304] on div "No Match 2" at bounding box center [476, 282] width 112 height 43
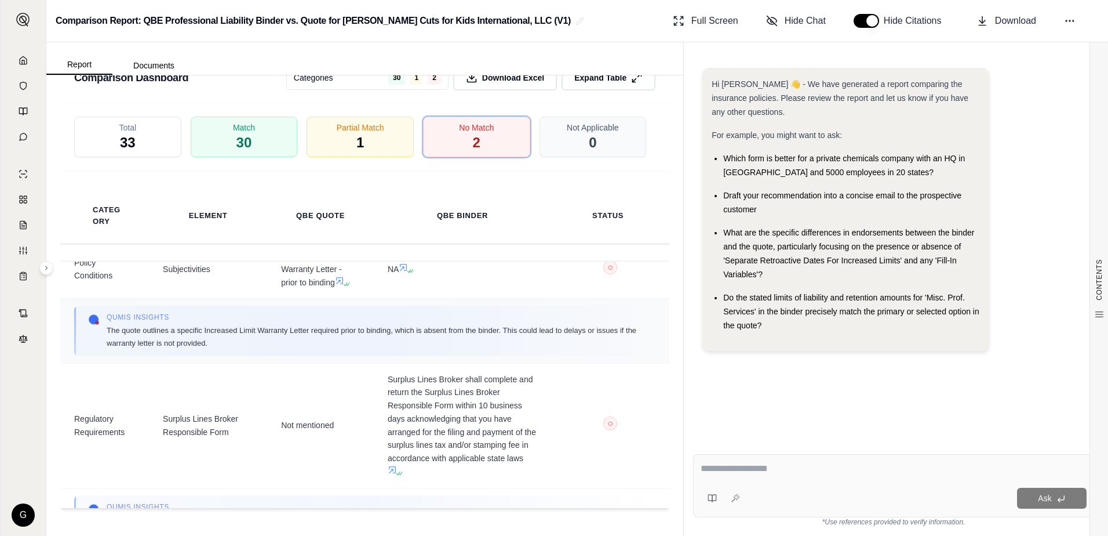
scroll to position [0, 0]
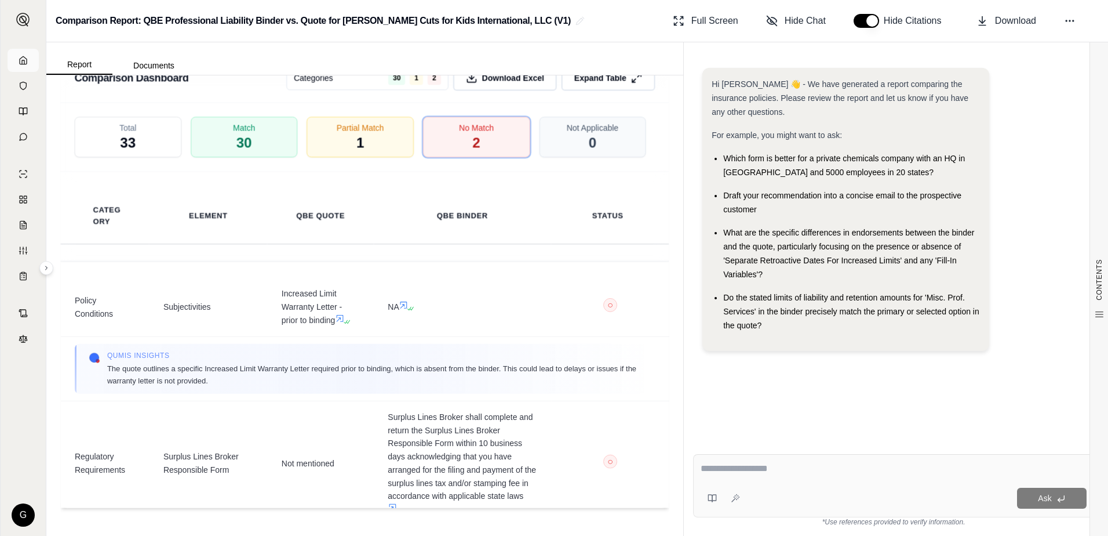
click at [23, 57] on icon at bounding box center [23, 60] width 9 height 9
